Goal: Navigation & Orientation: Find specific page/section

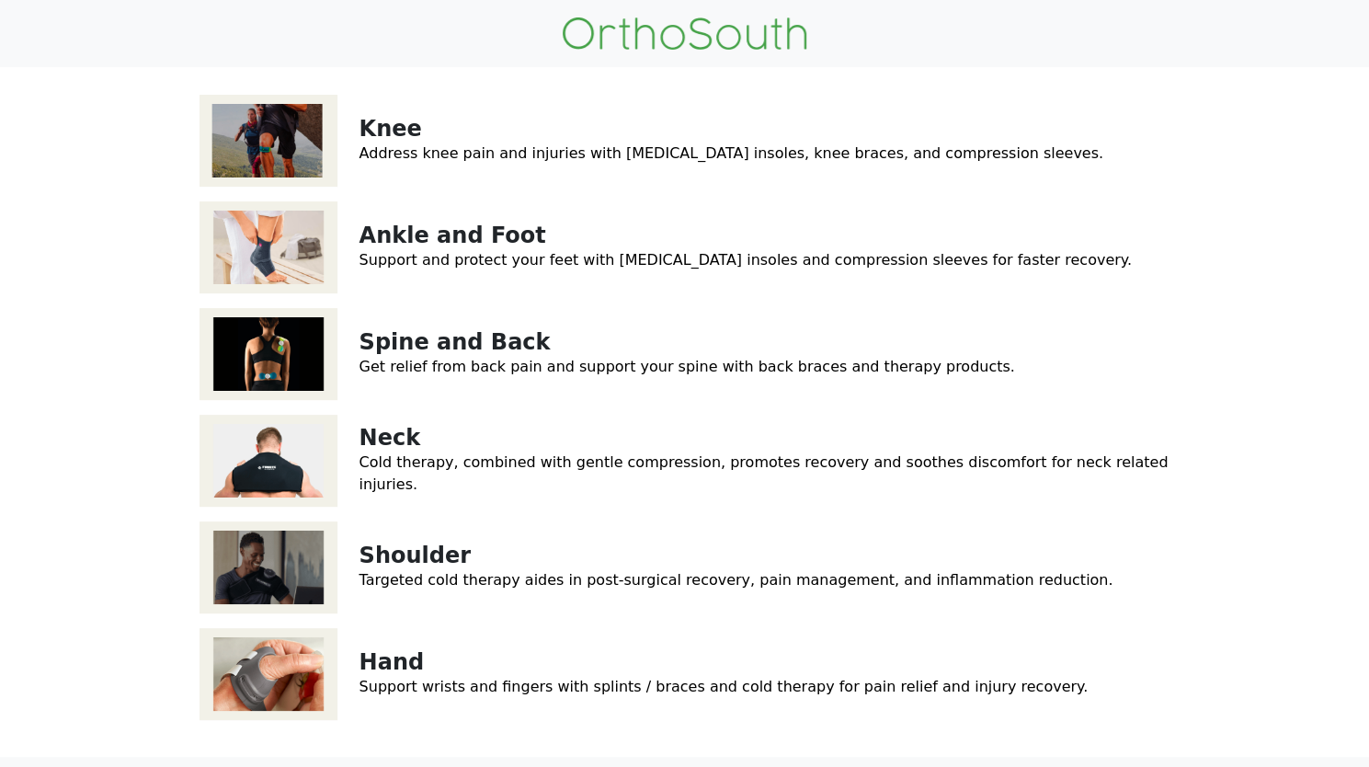
scroll to position [148, 0]
click at [390, 141] on link "Knee" at bounding box center [391, 128] width 63 height 26
click at [471, 247] on link "Ankle and Foot" at bounding box center [453, 235] width 187 height 26
